Goal: Information Seeking & Learning: Find specific fact

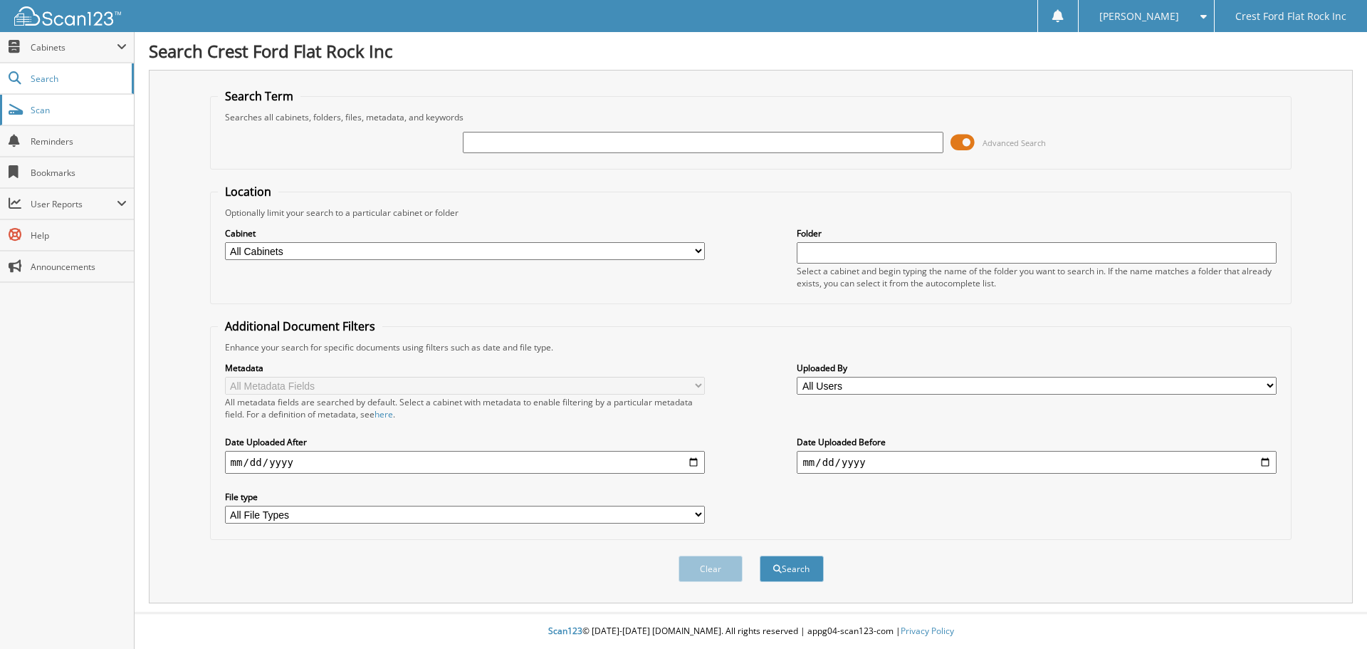
click at [70, 108] on span "Scan" at bounding box center [79, 110] width 96 height 12
type input "721039"
click at [791, 572] on button "Search" at bounding box center [792, 568] width 64 height 26
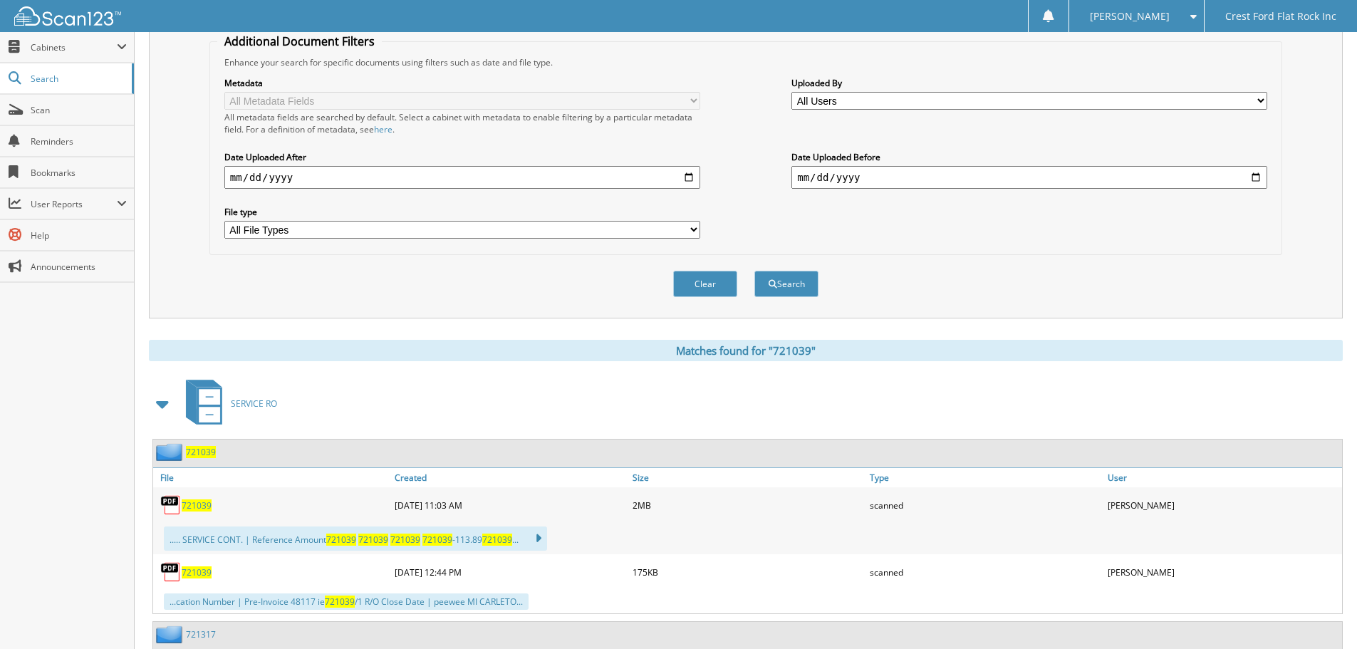
scroll to position [499, 0]
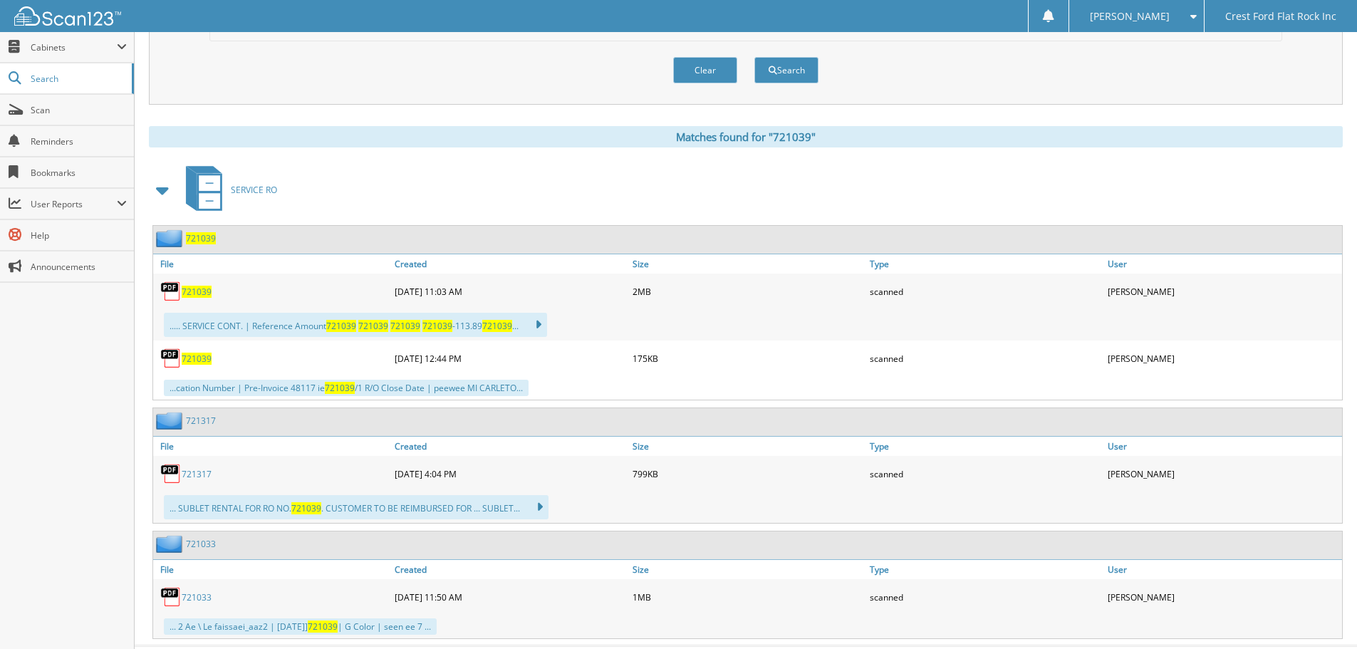
click at [191, 286] on link "721039" at bounding box center [197, 292] width 30 height 12
click at [541, 325] on icon at bounding box center [531, 325] width 21 height 20
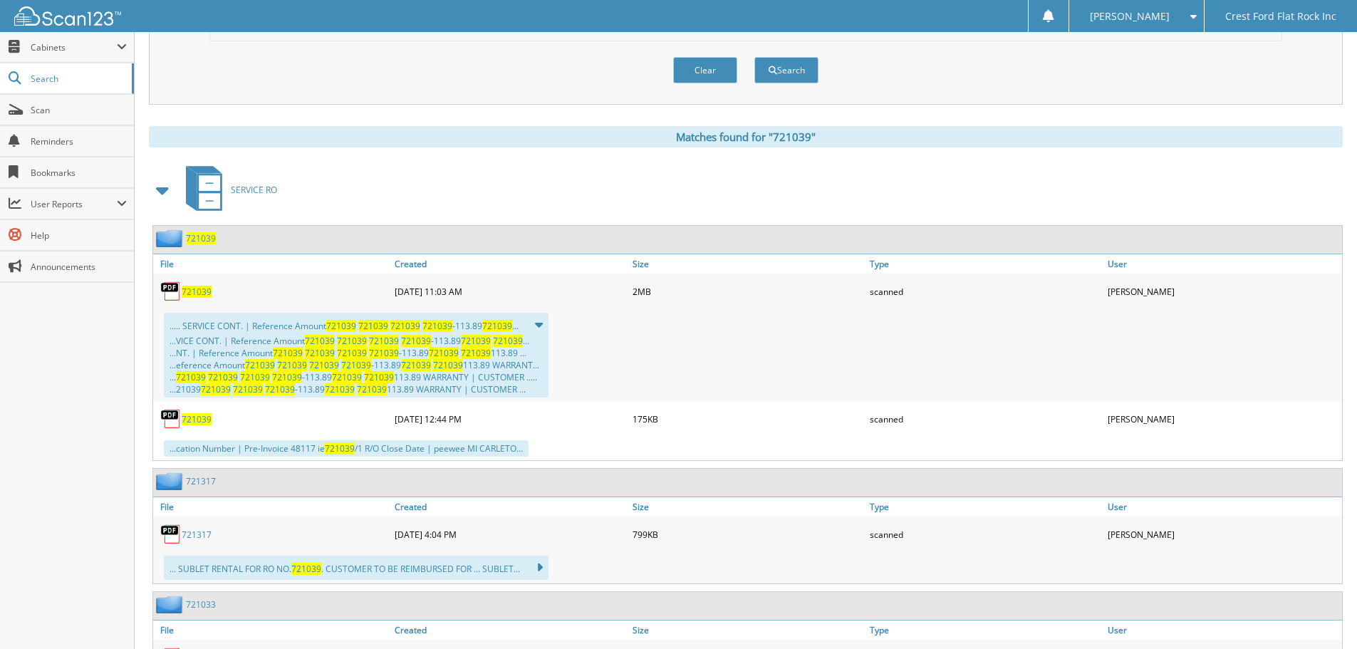
click at [150, 281] on div "721039 File Created Size Type" at bounding box center [746, 462] width 1194 height 474
click at [166, 293] on img at bounding box center [170, 291] width 21 height 21
click at [162, 266] on link "File" at bounding box center [272, 263] width 238 height 19
click at [888, 286] on div "scanned" at bounding box center [985, 291] width 238 height 28
click at [1128, 299] on div "[PERSON_NAME]" at bounding box center [1223, 291] width 238 height 28
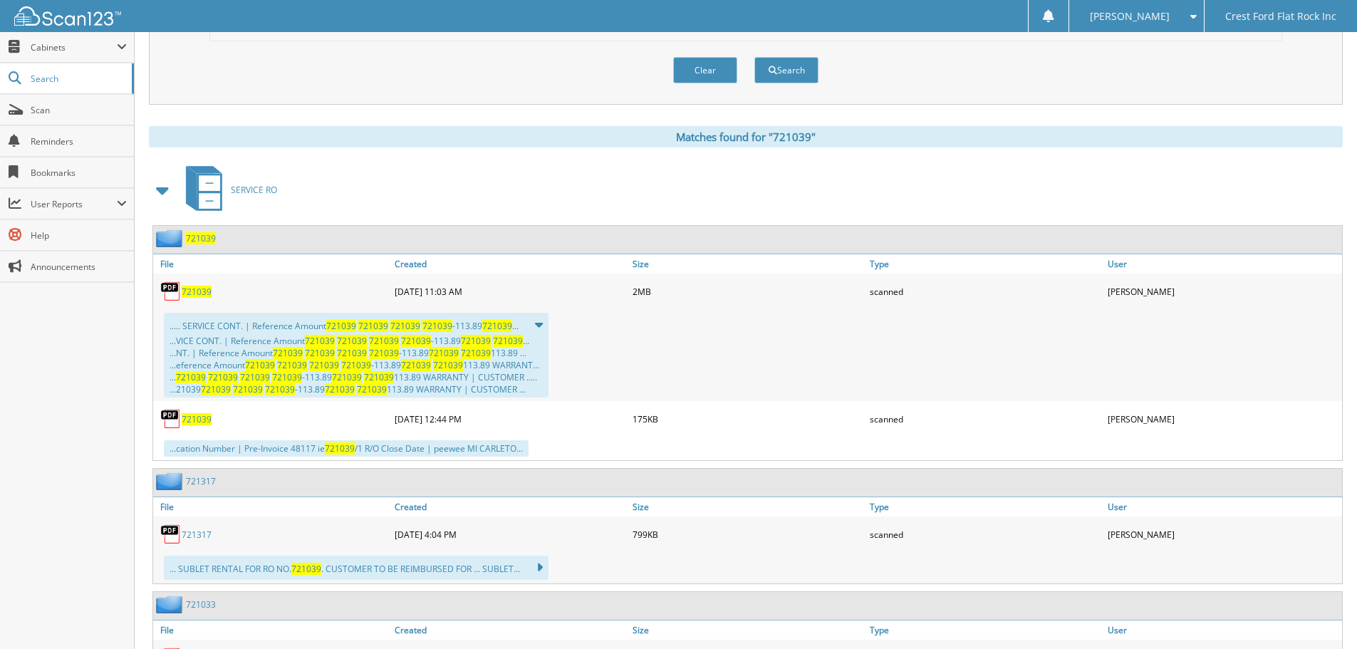
drag, startPoint x: 1136, startPoint y: 294, endPoint x: 394, endPoint y: 355, distance: 744.5
click at [1102, 298] on div "721039 [DATE] 11:03 AM 2MB scanned" at bounding box center [747, 291] width 1189 height 36
click at [367, 355] on div "...VICE CONT. | Reference Amount 721039 721039 721039 721039 -113.89 721039 721…" at bounding box center [355, 365] width 373 height 61
click at [338, 333] on div "..... SERVICE CONT. | Reference Amount 721039 721039 721039 721039 -113.89 7210…" at bounding box center [356, 355] width 385 height 85
click at [338, 330] on span "721039" at bounding box center [341, 326] width 30 height 12
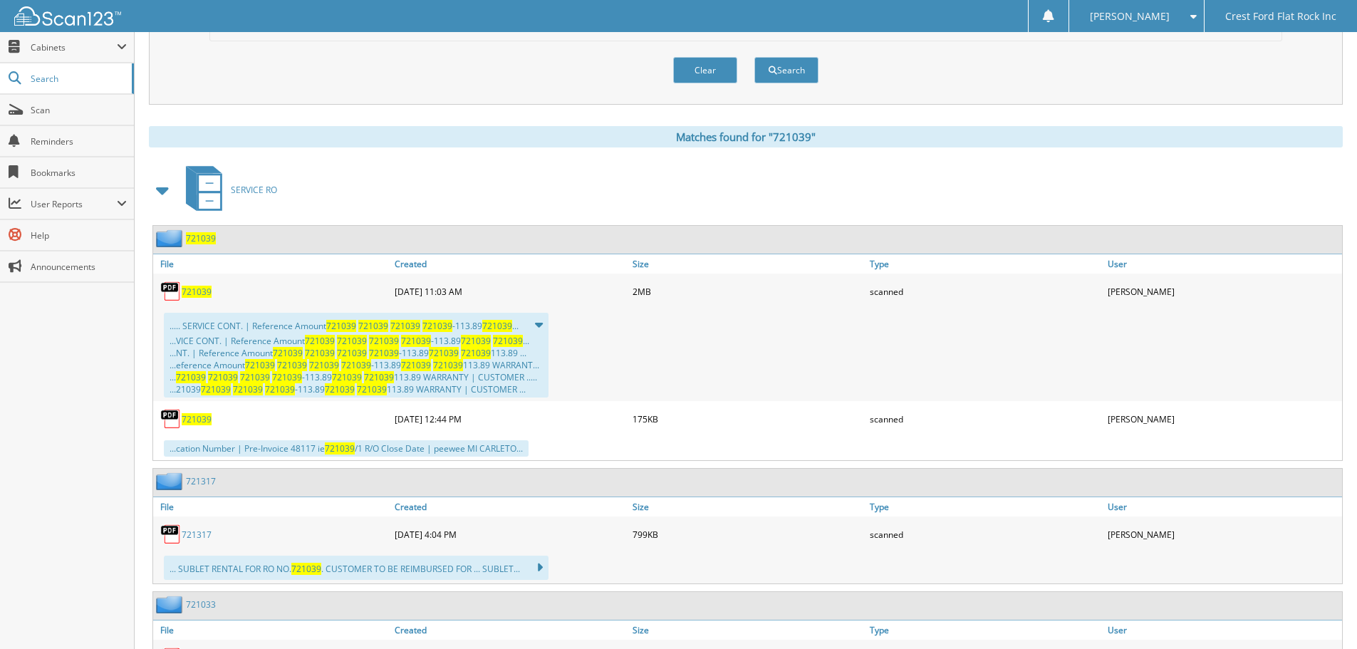
click at [174, 299] on img at bounding box center [170, 291] width 21 height 21
click at [174, 298] on img at bounding box center [170, 291] width 21 height 21
click at [200, 419] on span "721039" at bounding box center [197, 419] width 30 height 12
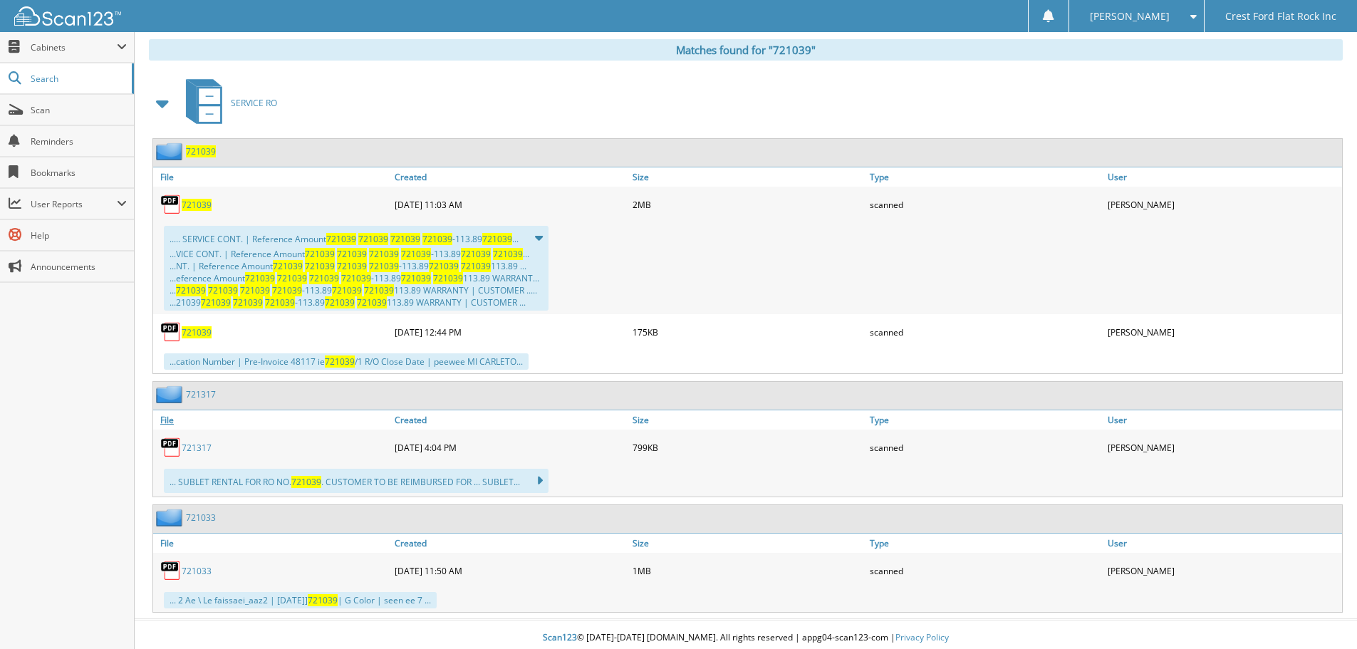
scroll to position [593, 0]
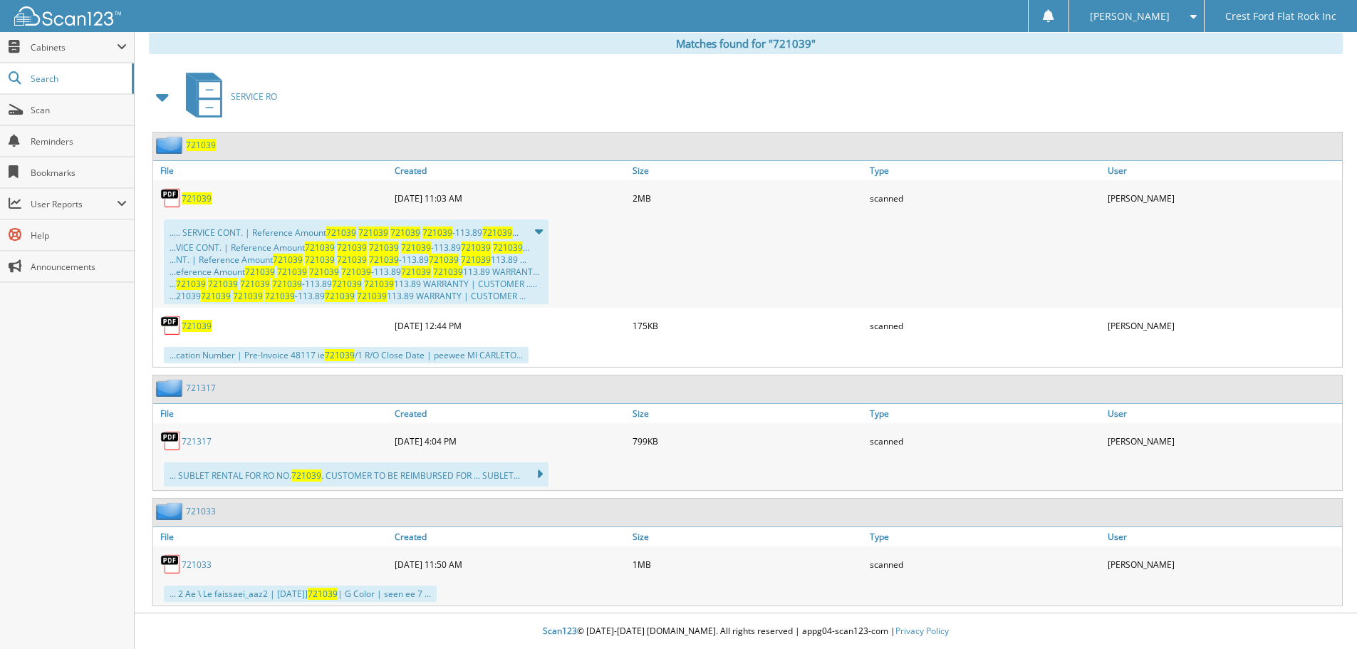
click at [199, 445] on link "721317" at bounding box center [197, 441] width 30 height 12
click at [543, 471] on icon at bounding box center [532, 474] width 21 height 20
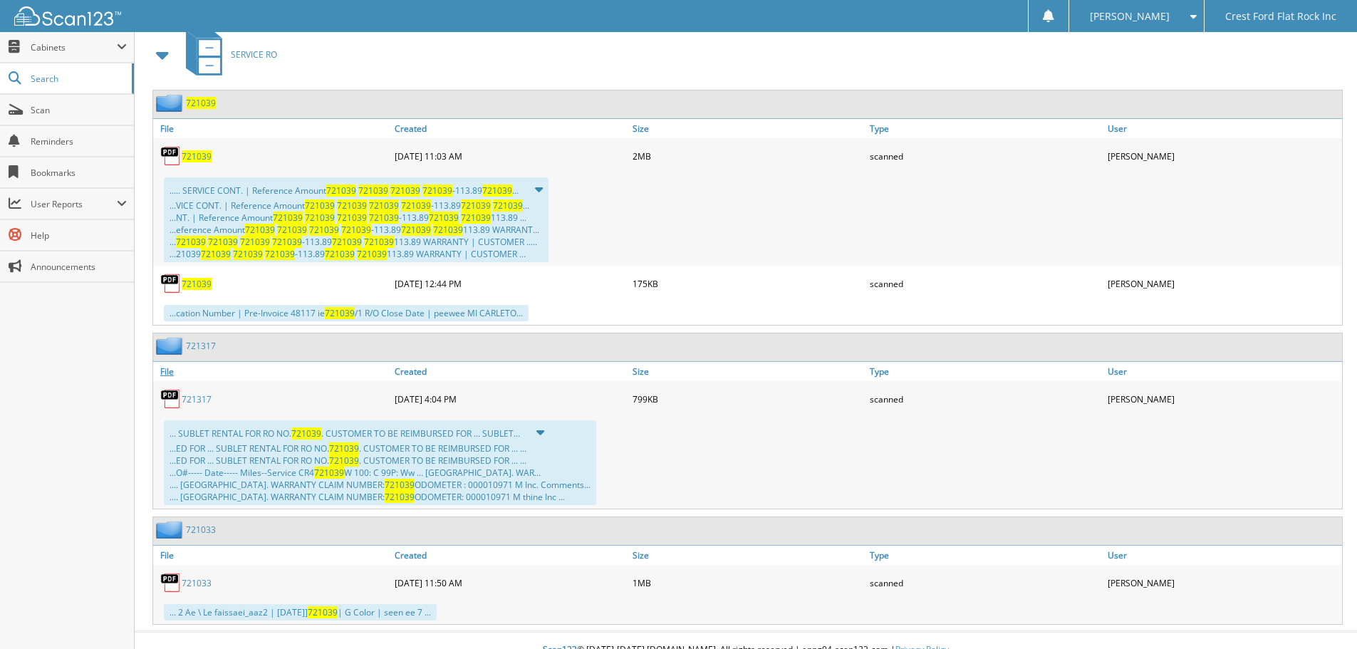
scroll to position [653, 0]
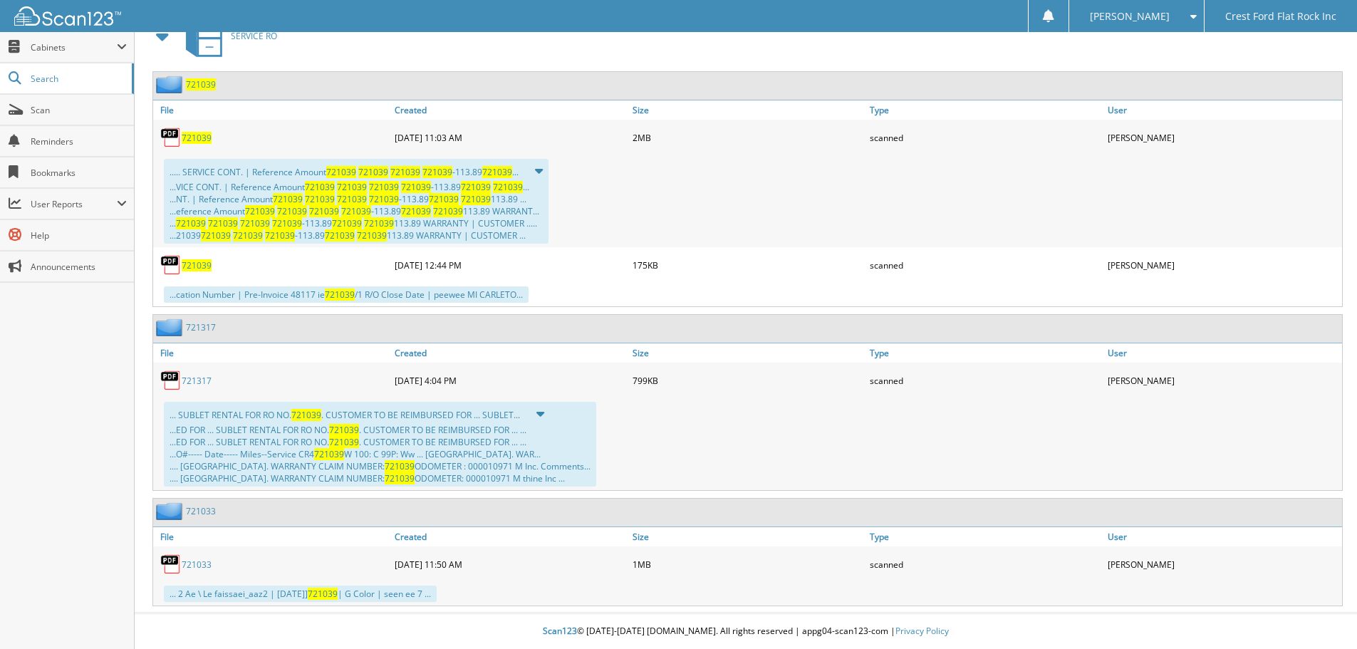
click at [202, 563] on link "721033" at bounding box center [197, 564] width 30 height 12
